Goal: Task Accomplishment & Management: Use online tool/utility

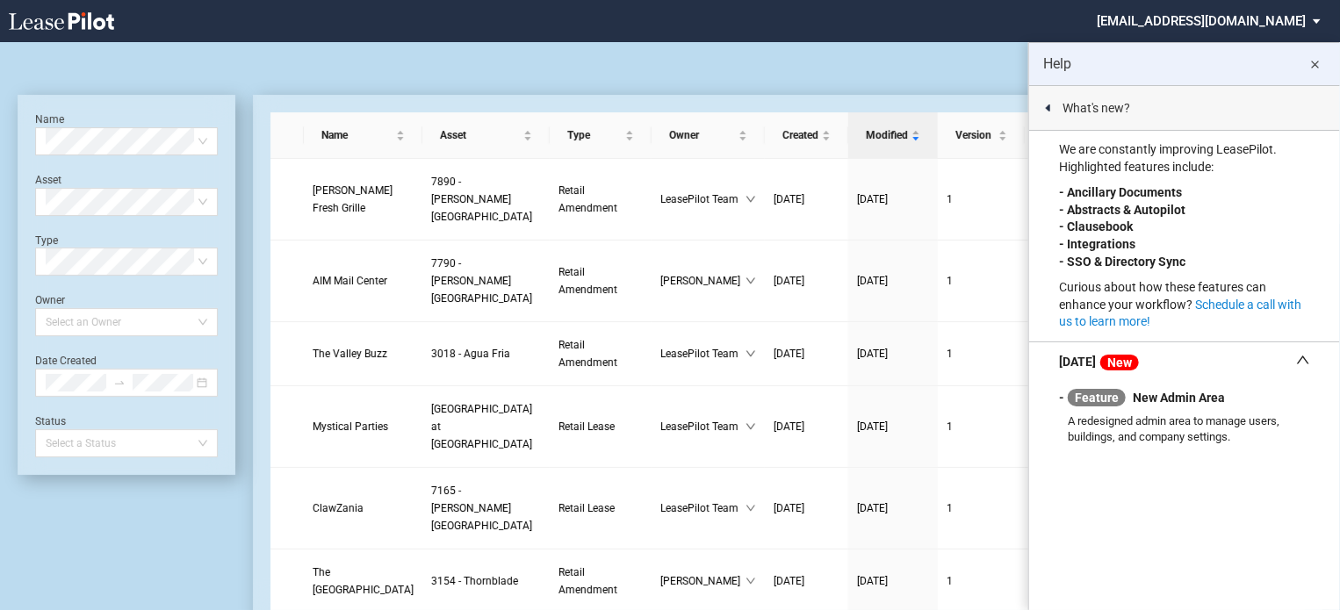
click at [1312, 60] on md-icon "close" at bounding box center [1315, 64] width 21 height 21
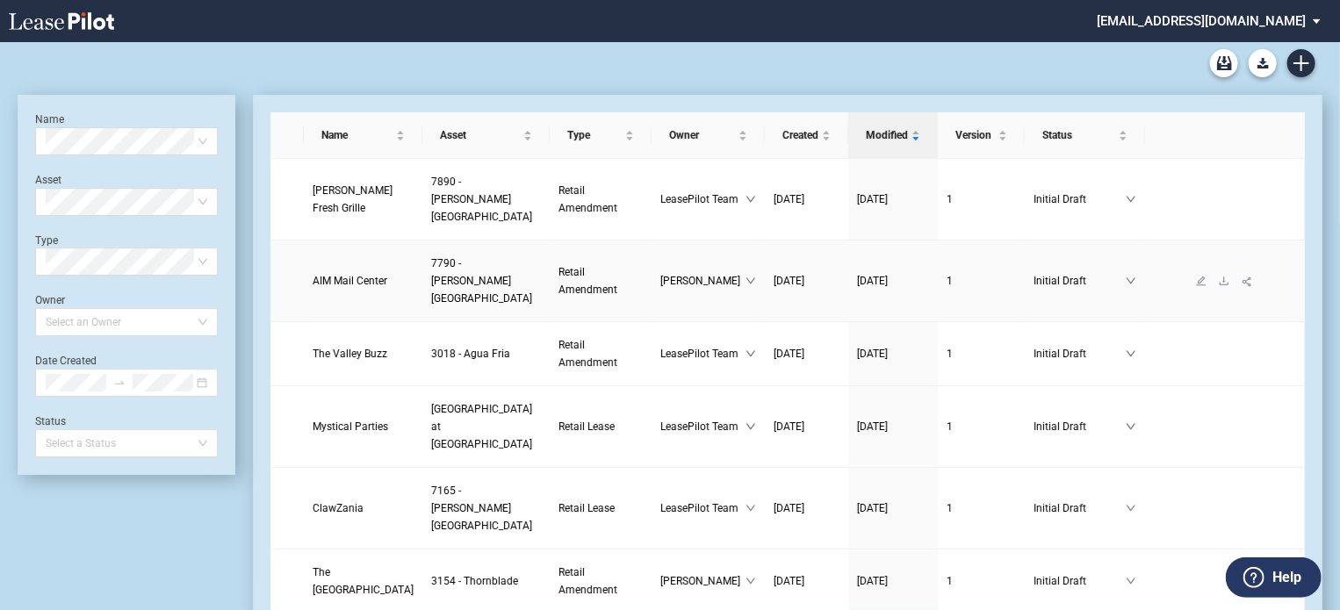
click at [337, 275] on span "AIM Mail Center" at bounding box center [350, 281] width 75 height 12
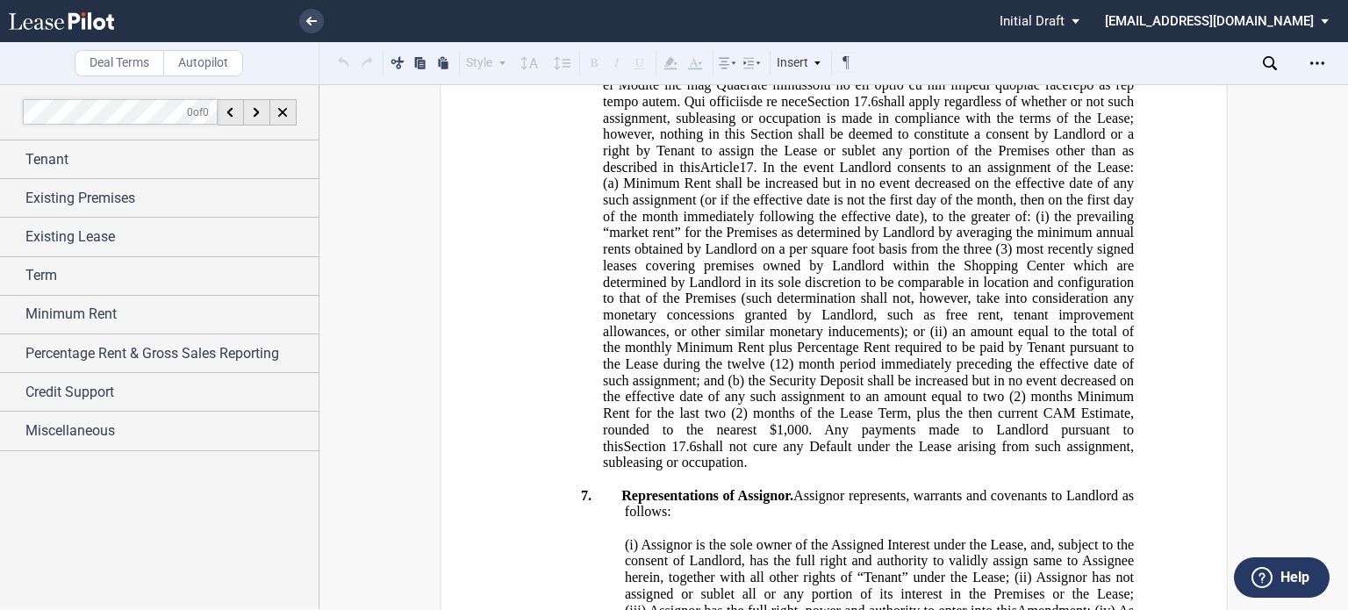
scroll to position [2346, 0]
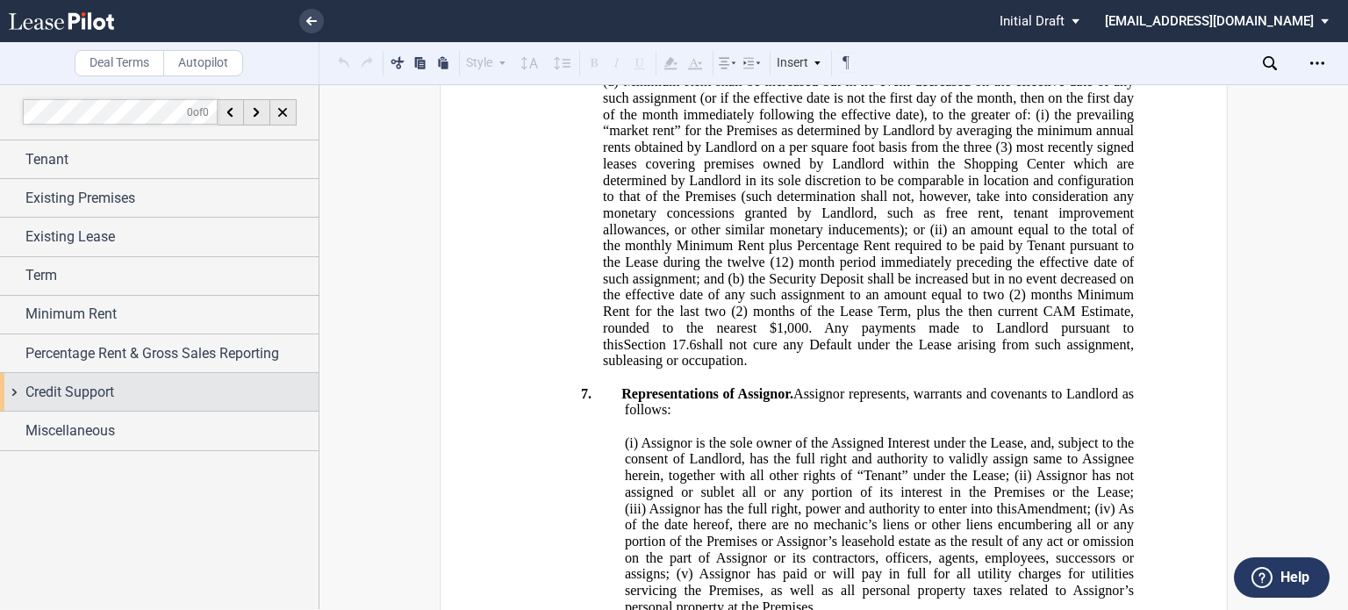
click at [95, 395] on span "Credit Support" at bounding box center [69, 392] width 89 height 21
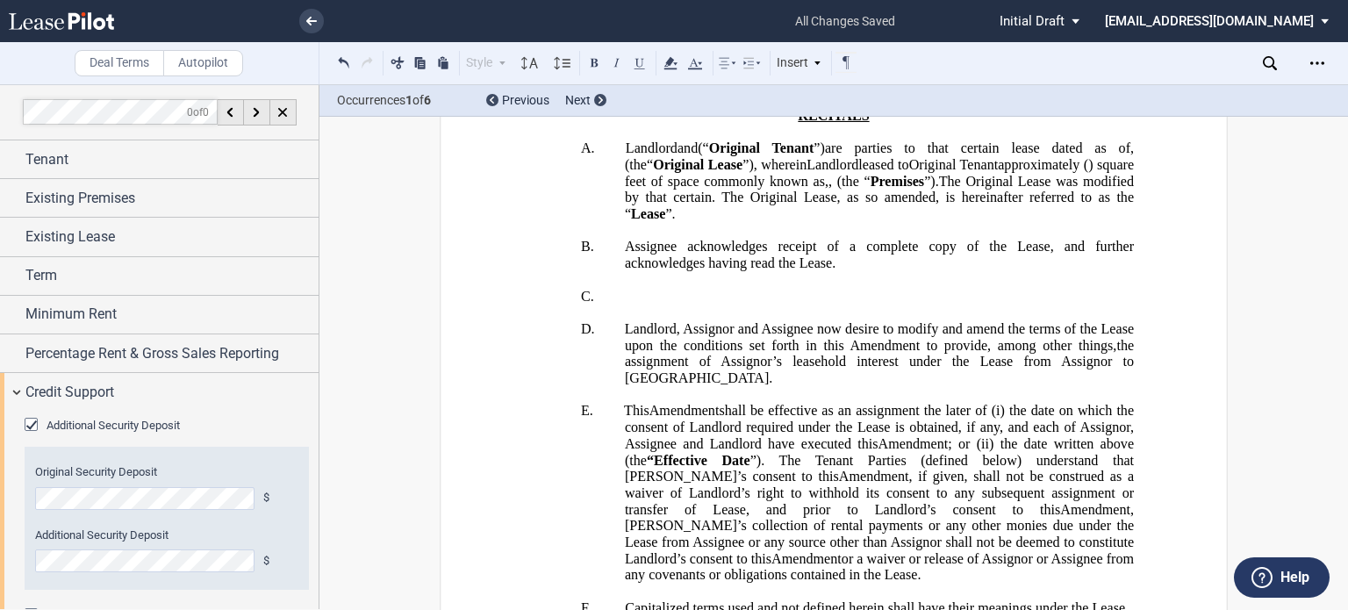
scroll to position [232, 0]
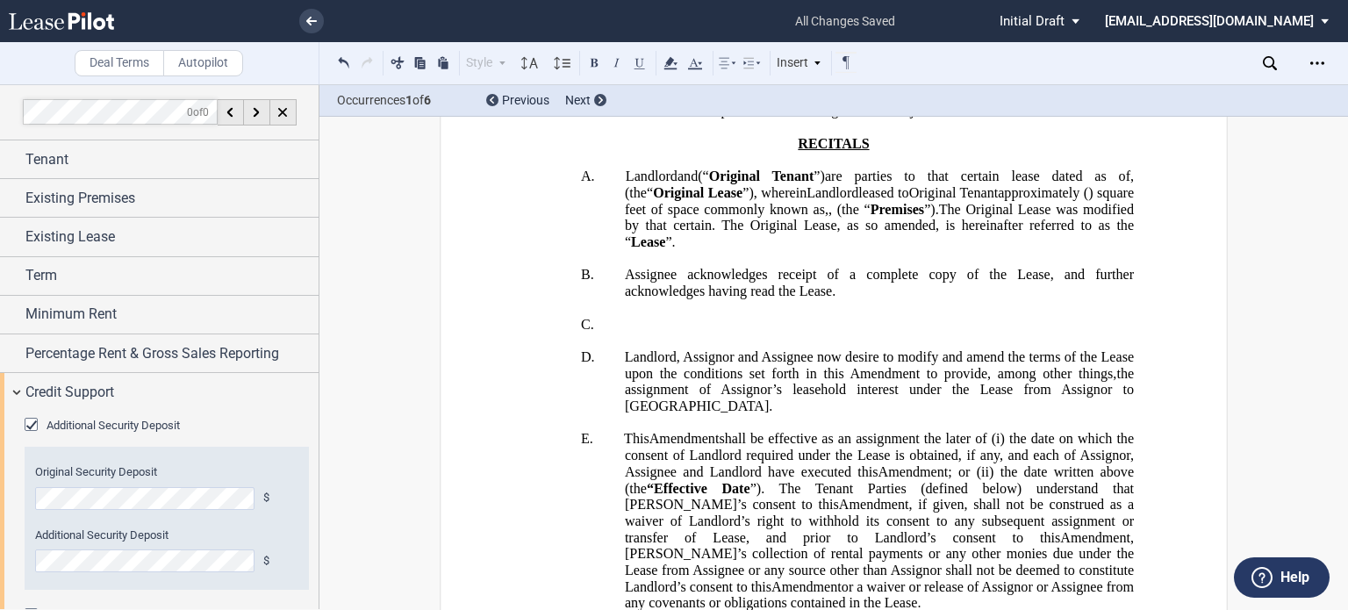
click at [706, 184] on span "(“" at bounding box center [703, 177] width 11 height 16
click at [709, 184] on span "(“" at bounding box center [703, 177] width 11 height 16
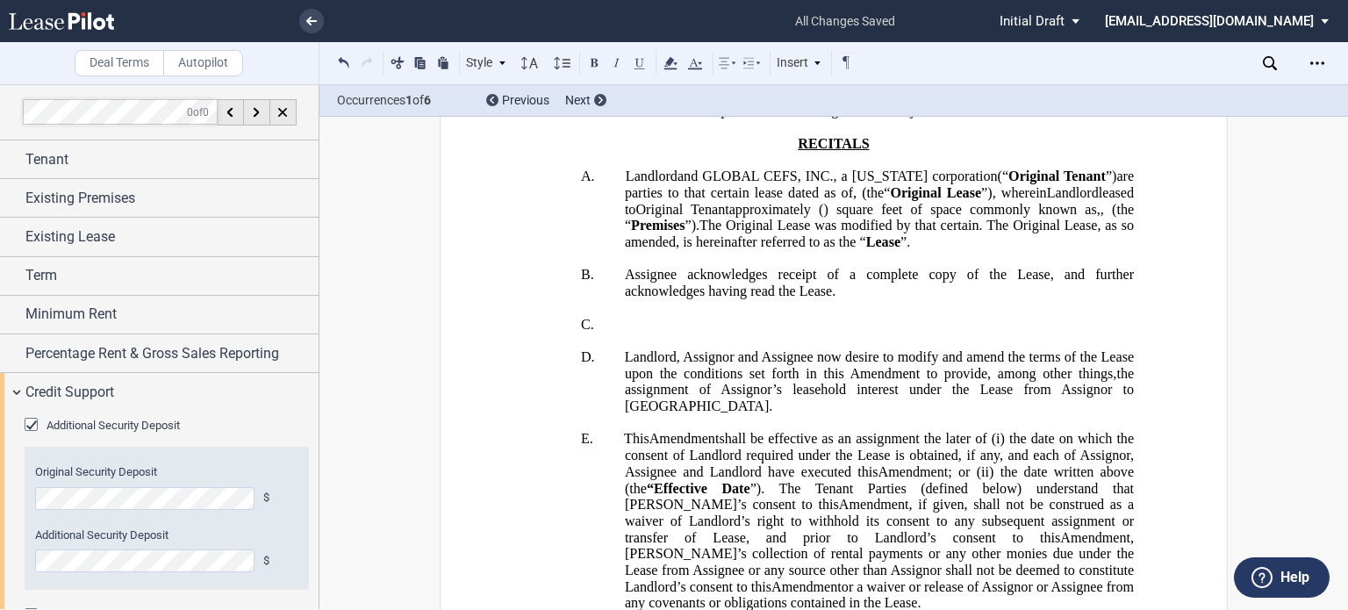
click at [719, 184] on span "GLOBAL CEFS, INC., a [US_STATE] corporation" at bounding box center [849, 177] width 295 height 16
click at [807, 184] on span "Global CEFS, INC., a [US_STATE] corporation" at bounding box center [850, 177] width 290 height 16
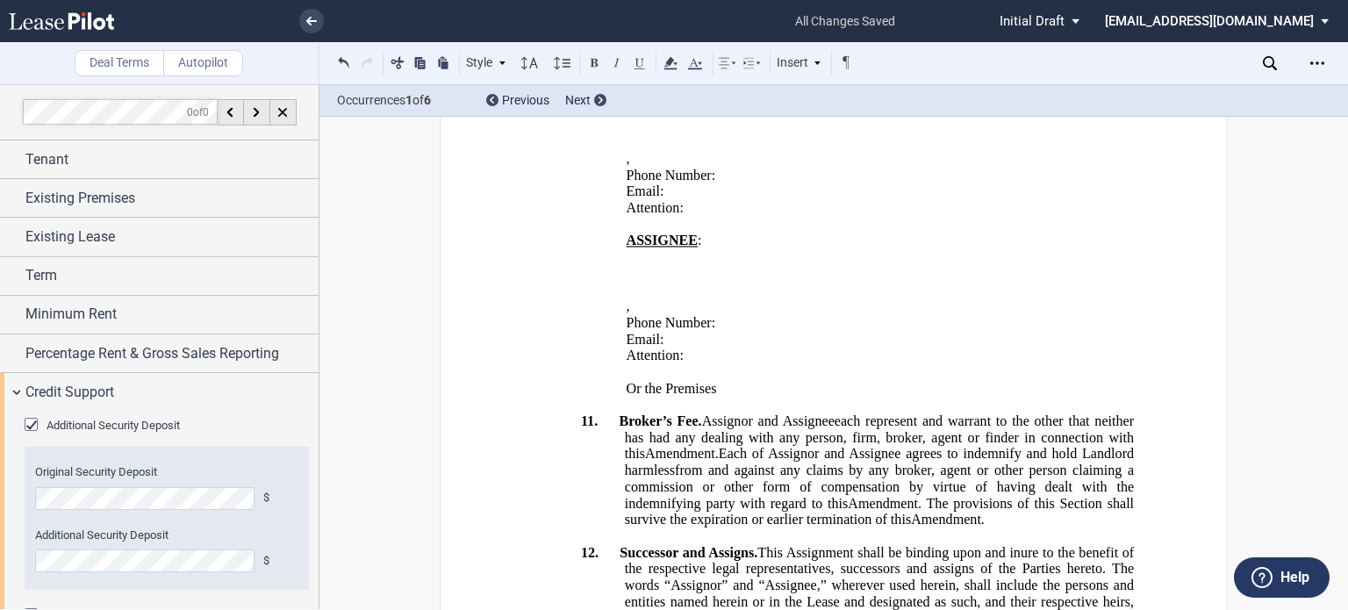
scroll to position [3292, 0]
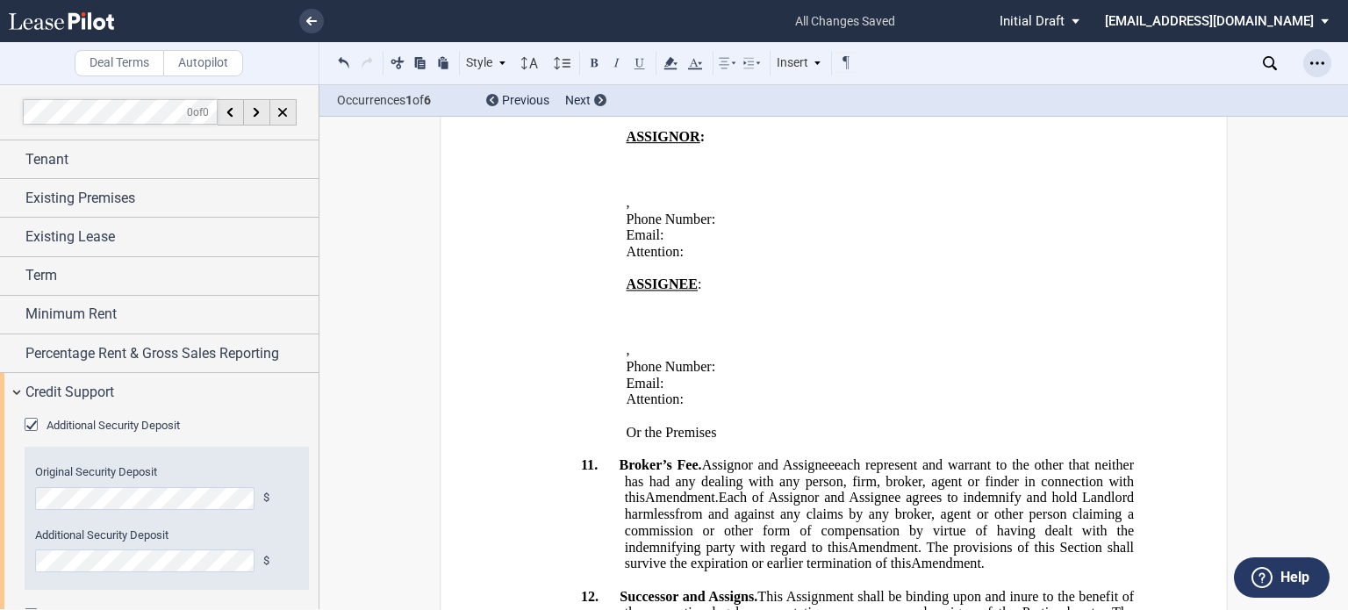
click at [1313, 69] on icon "Open Lease options menu" at bounding box center [1318, 63] width 14 height 14
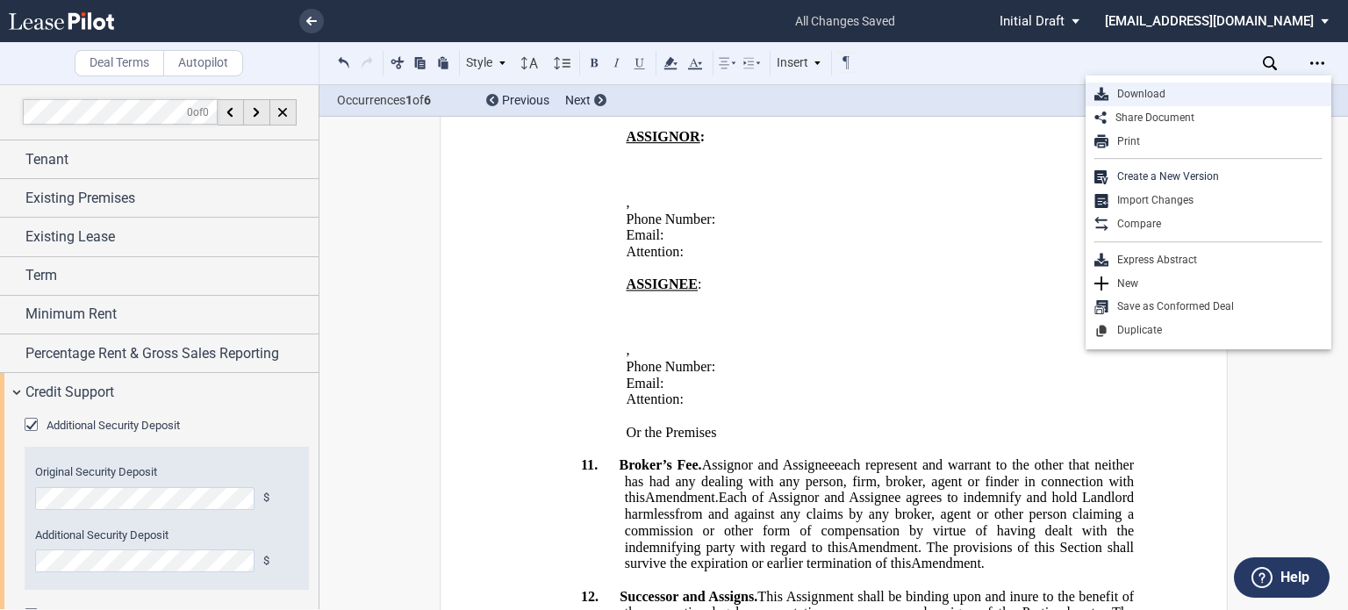
click at [1140, 96] on div "Download" at bounding box center [1216, 94] width 214 height 15
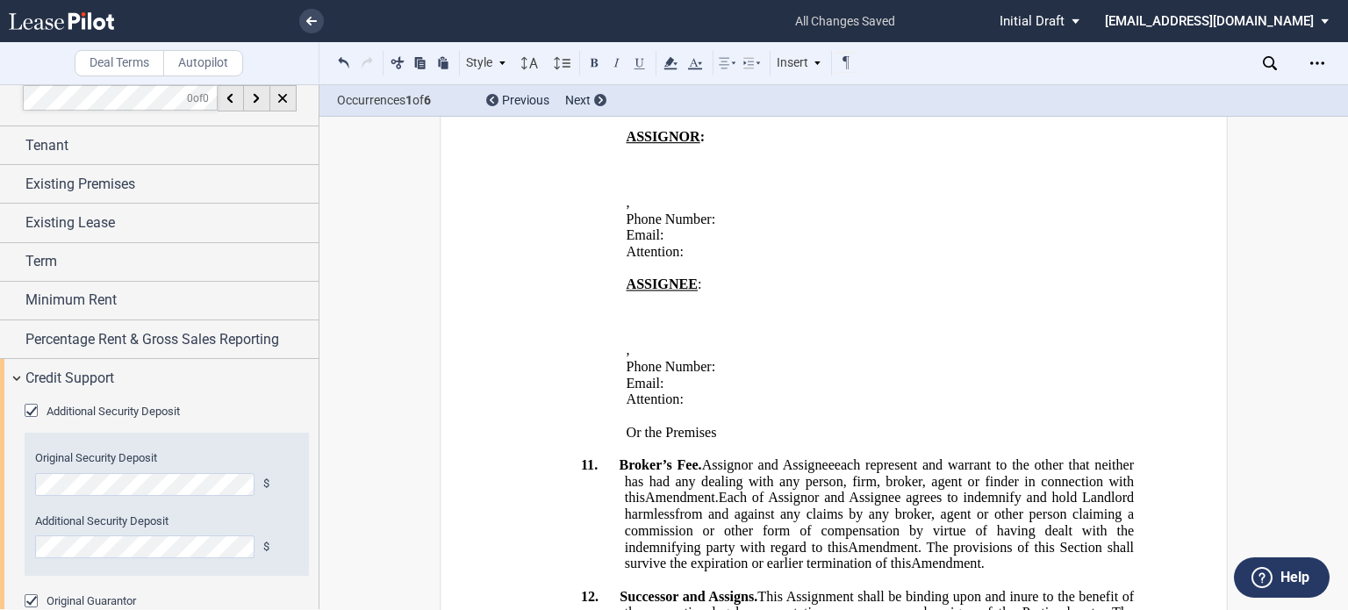
scroll to position [0, 0]
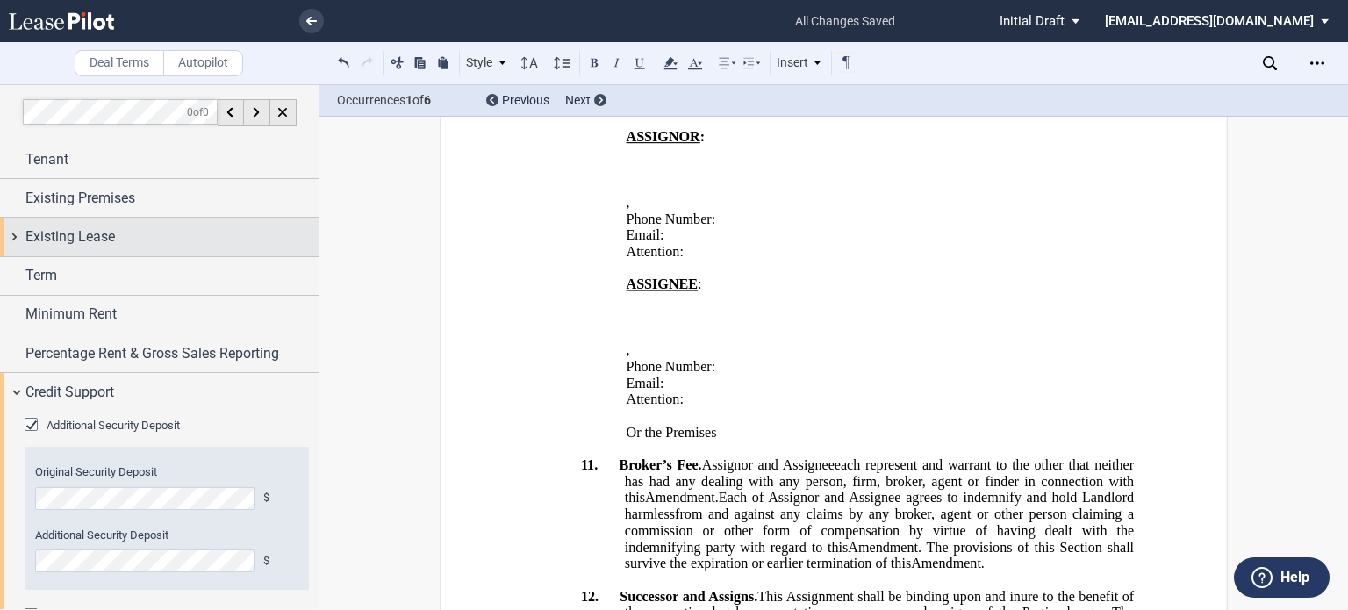
click at [185, 242] on div "Existing Lease" at bounding box center [171, 236] width 293 height 21
